Goal: Register for event/course

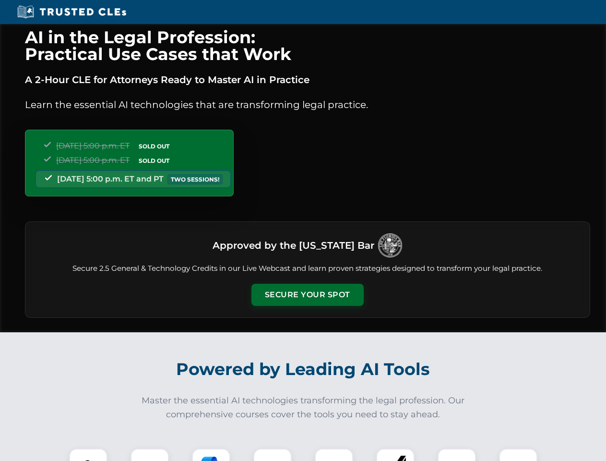
click at [307, 295] on button "Secure Your Spot" at bounding box center [307, 295] width 112 height 22
click at [88, 454] on img at bounding box center [88, 467] width 28 height 28
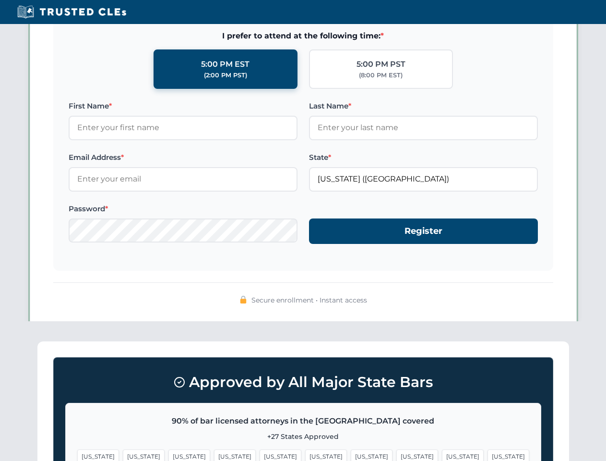
click at [351, 454] on span "[US_STATE]" at bounding box center [372, 456] width 42 height 14
click at [442, 454] on span "[US_STATE]" at bounding box center [463, 456] width 42 height 14
